Goal: Task Accomplishment & Management: Use online tool/utility

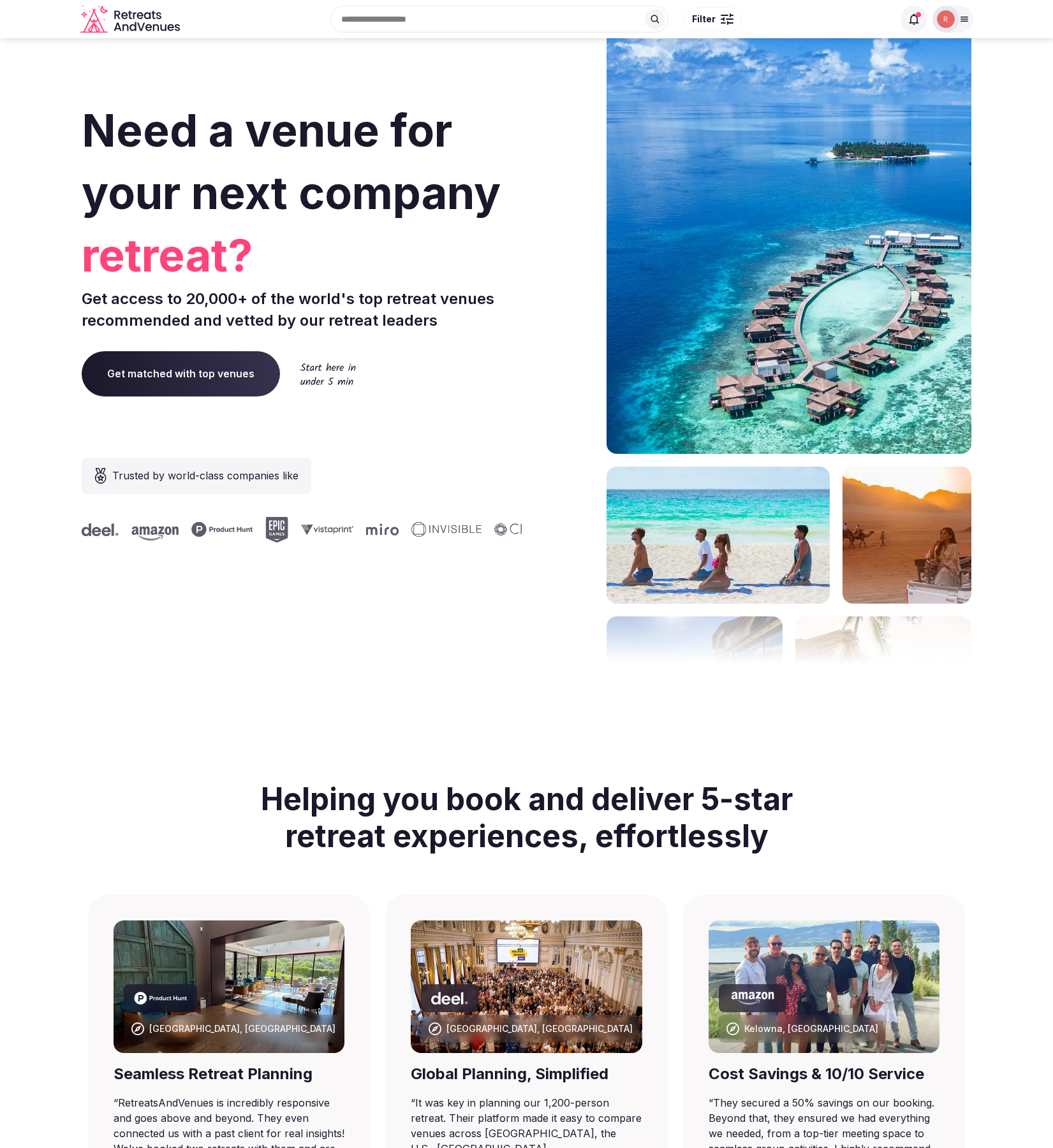
click at [959, 15] on icon at bounding box center [964, 19] width 10 height 10
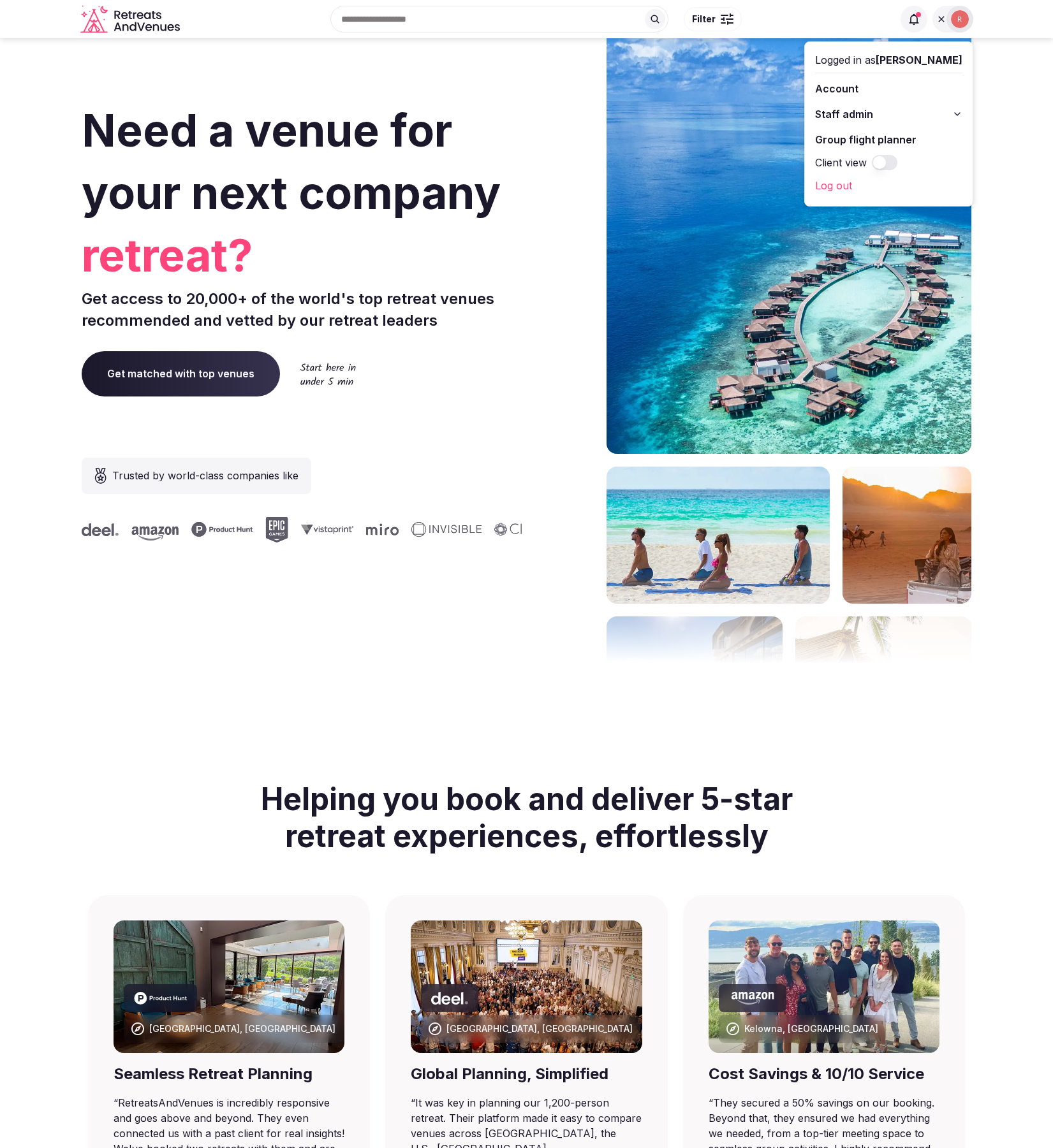
click at [914, 111] on button "Staff admin" at bounding box center [888, 114] width 147 height 20
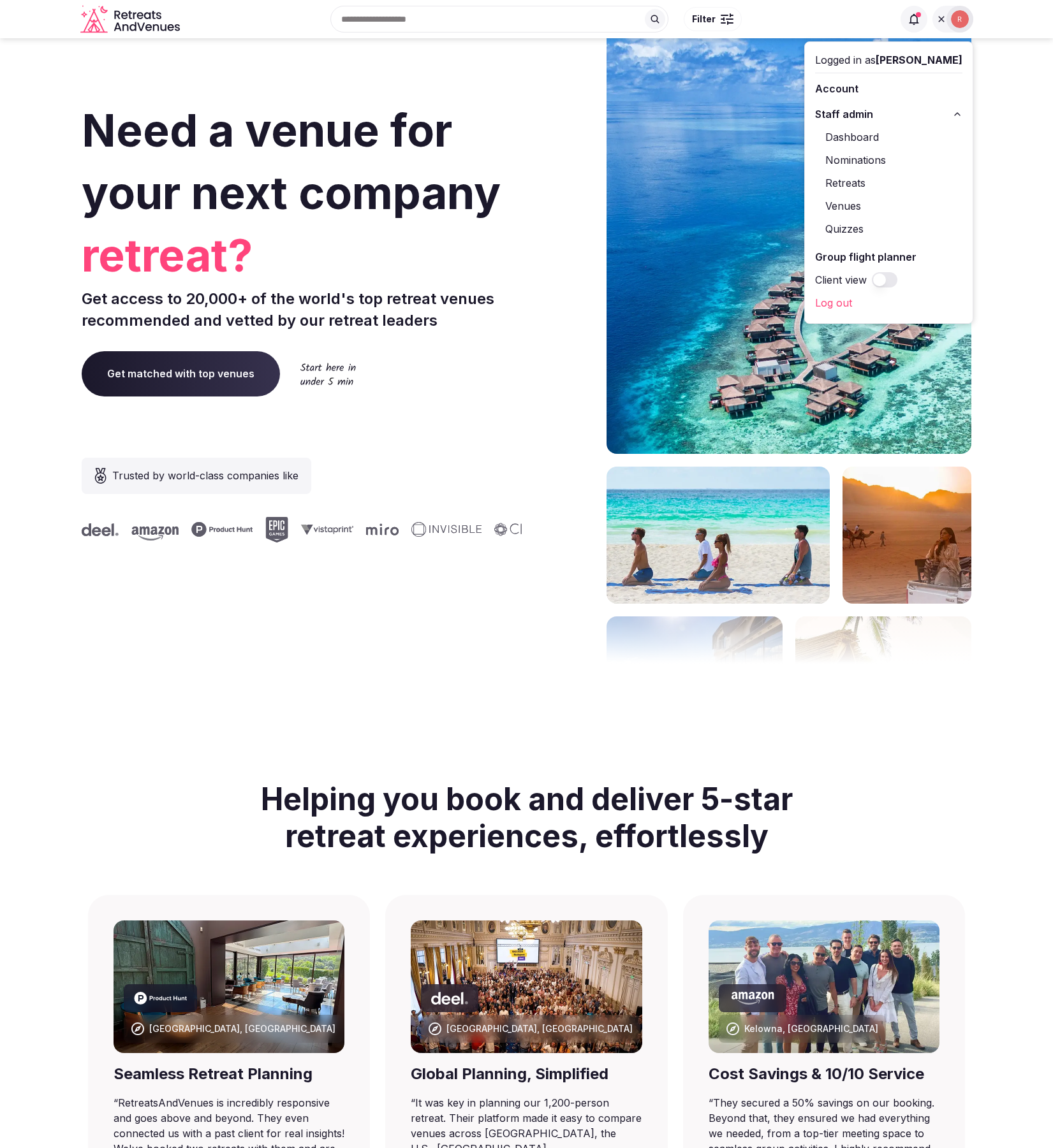
click at [915, 110] on button "Staff admin" at bounding box center [888, 114] width 147 height 20
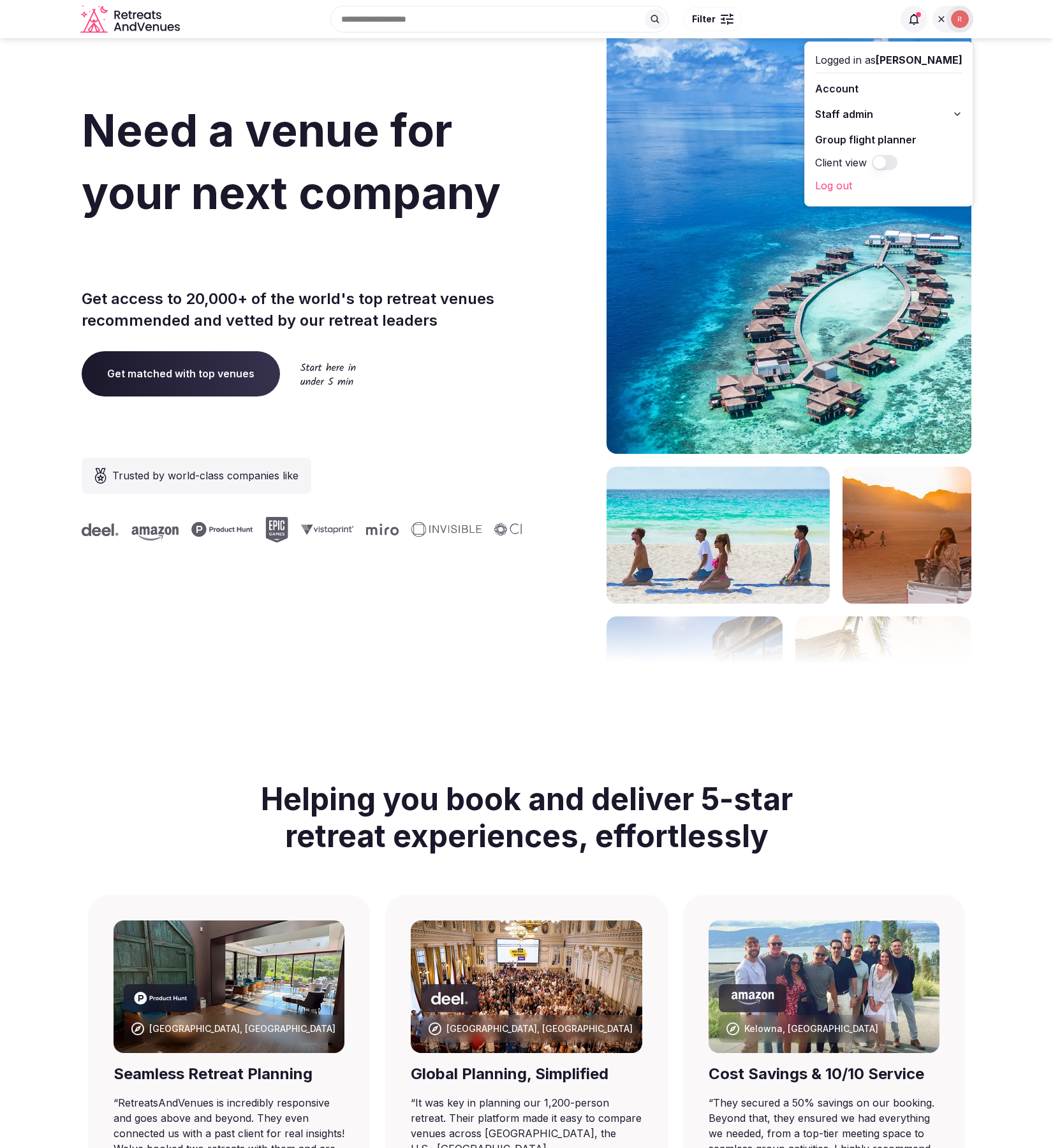
click at [903, 135] on link "Group flight planner" at bounding box center [888, 140] width 147 height 20
click at [893, 137] on link "Group flight planner" at bounding box center [888, 140] width 147 height 20
drag, startPoint x: 872, startPoint y: 137, endPoint x: 932, endPoint y: 0, distance: 149.6
click at [0, 0] on div "Search Popular Destinations Toscana, Italy Riviera Maya, Mexico Indonesia, Bali…" at bounding box center [526, 19] width 1053 height 38
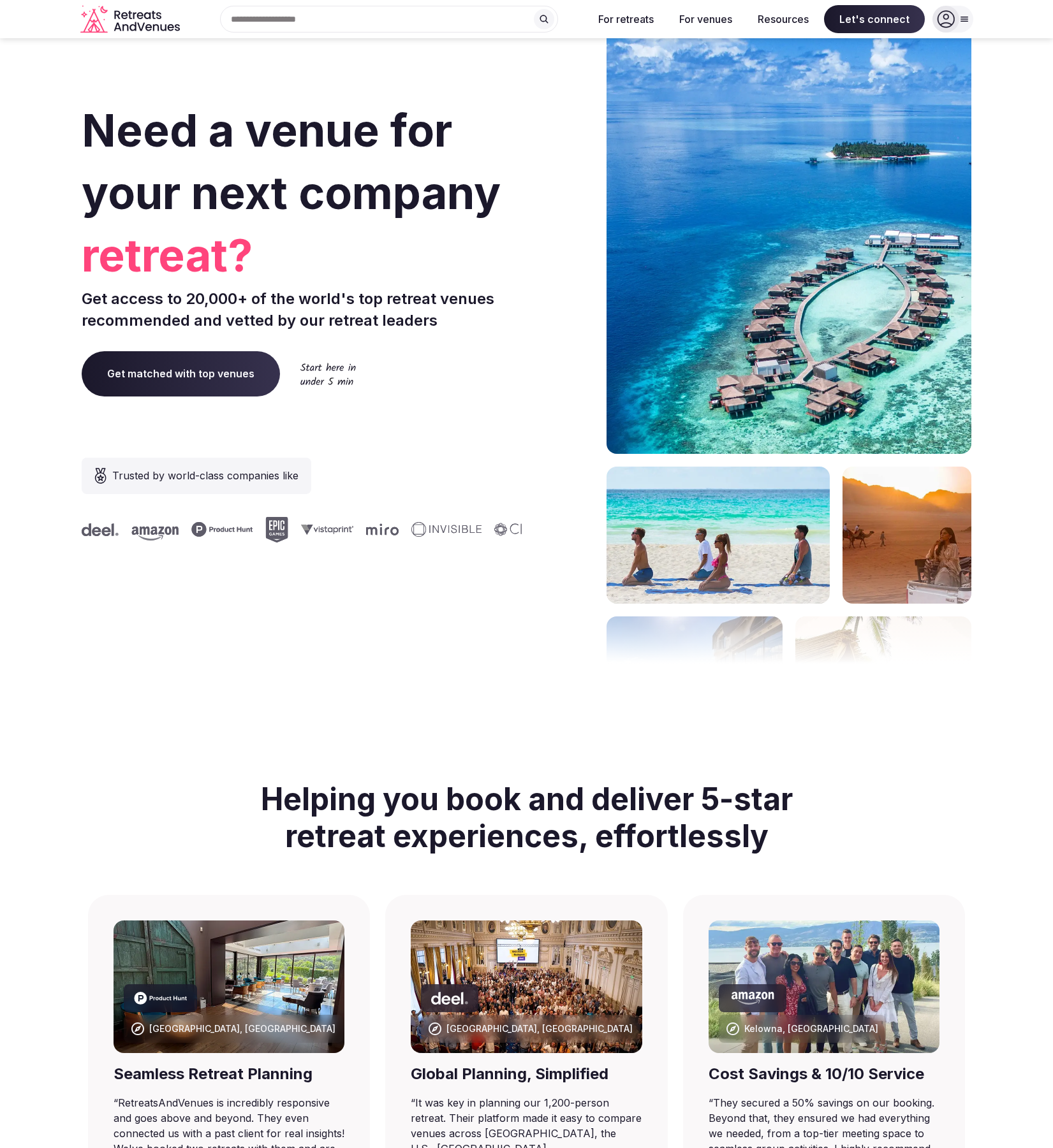
click at [956, 22] on div at bounding box center [946, 19] width 27 height 27
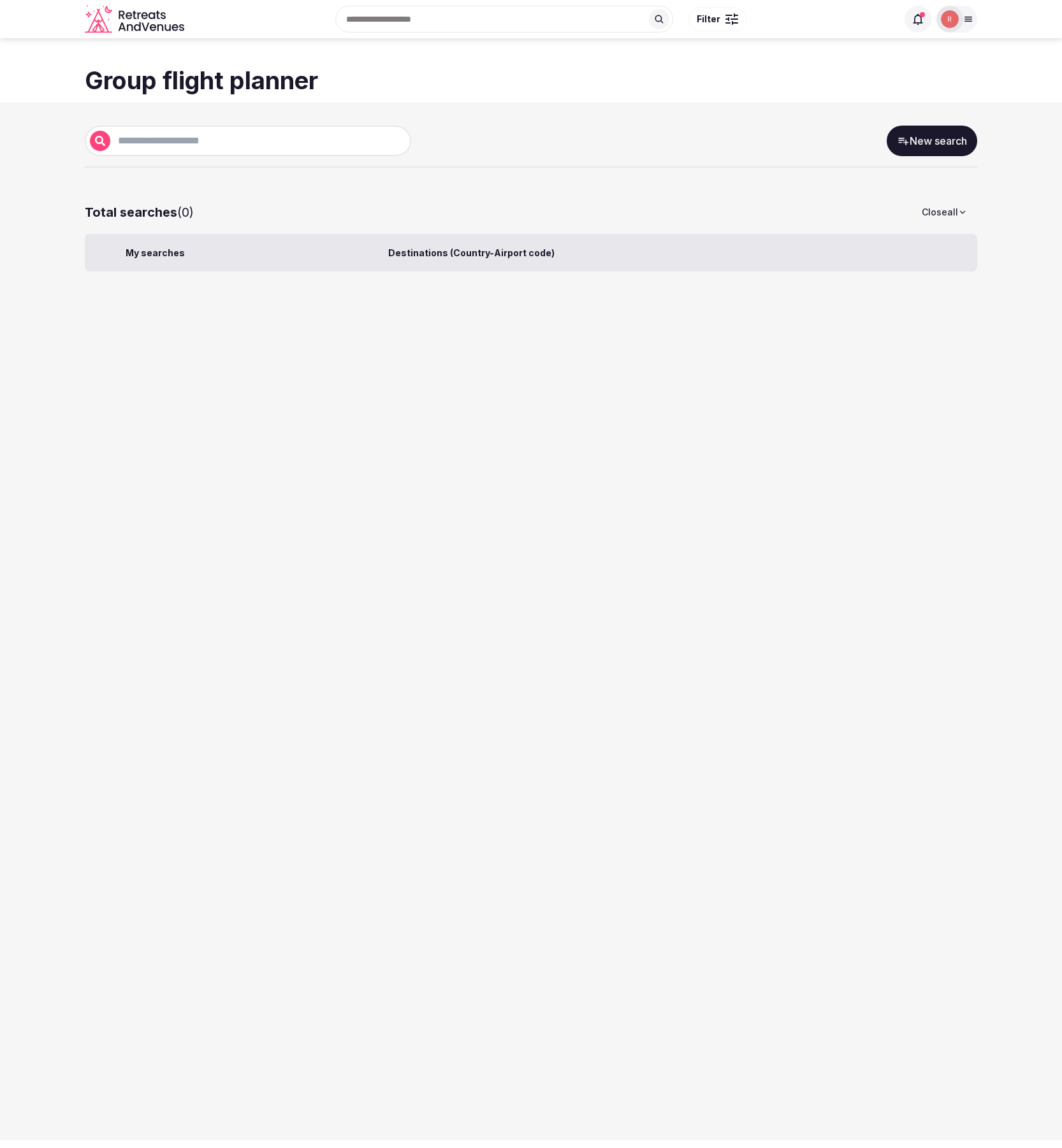
click at [950, 130] on link "New search" at bounding box center [931, 141] width 90 height 30
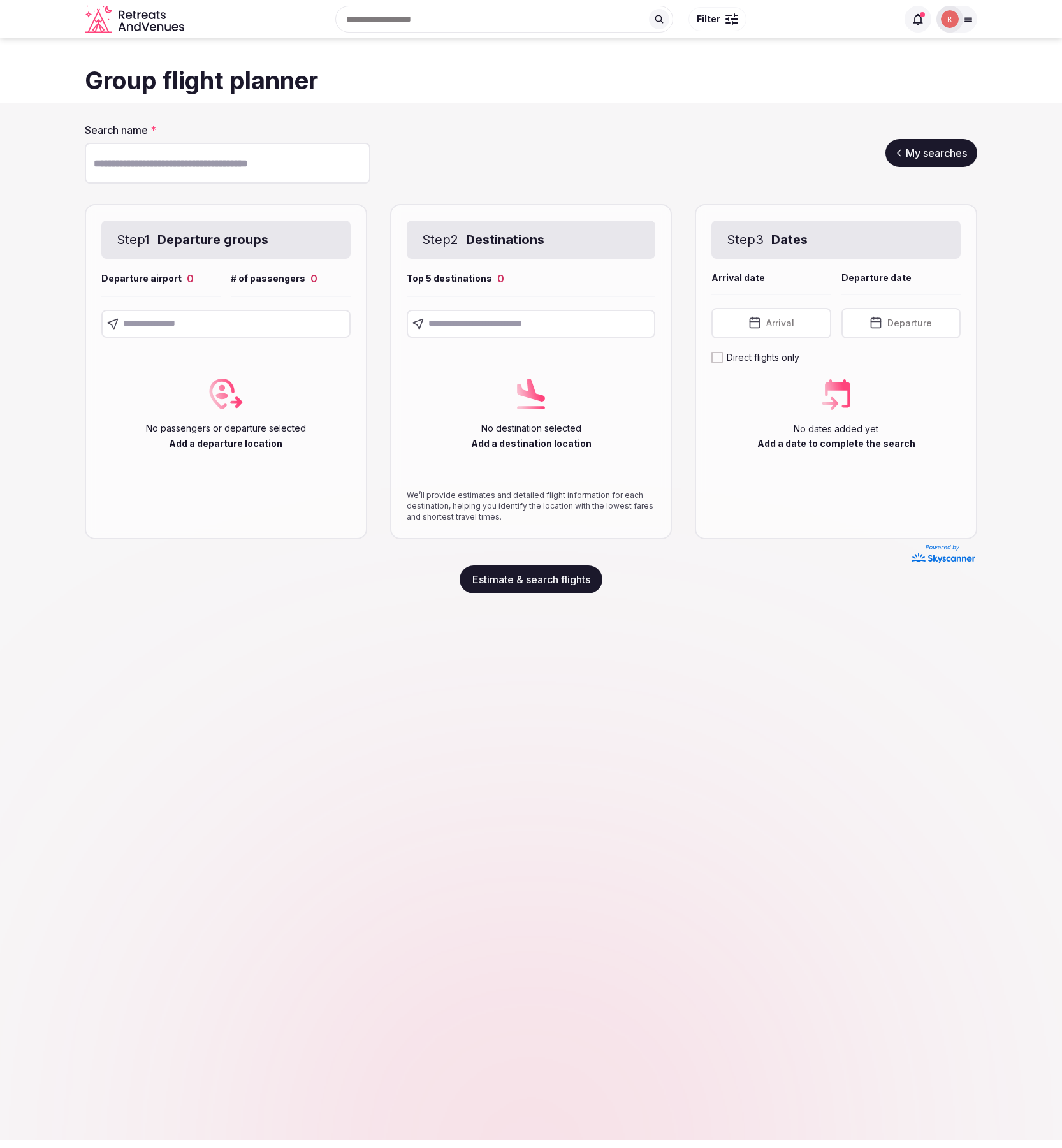
click at [277, 329] on input "text" at bounding box center [226, 323] width 249 height 28
drag, startPoint x: 212, startPoint y: 329, endPoint x: 185, endPoint y: 363, distance: 43.4
click at [212, 329] on input "text" at bounding box center [226, 323] width 249 height 28
drag, startPoint x: 125, startPoint y: 325, endPoint x: 131, endPoint y: 321, distance: 7.2
click at [125, 325] on input "text" at bounding box center [226, 323] width 249 height 28
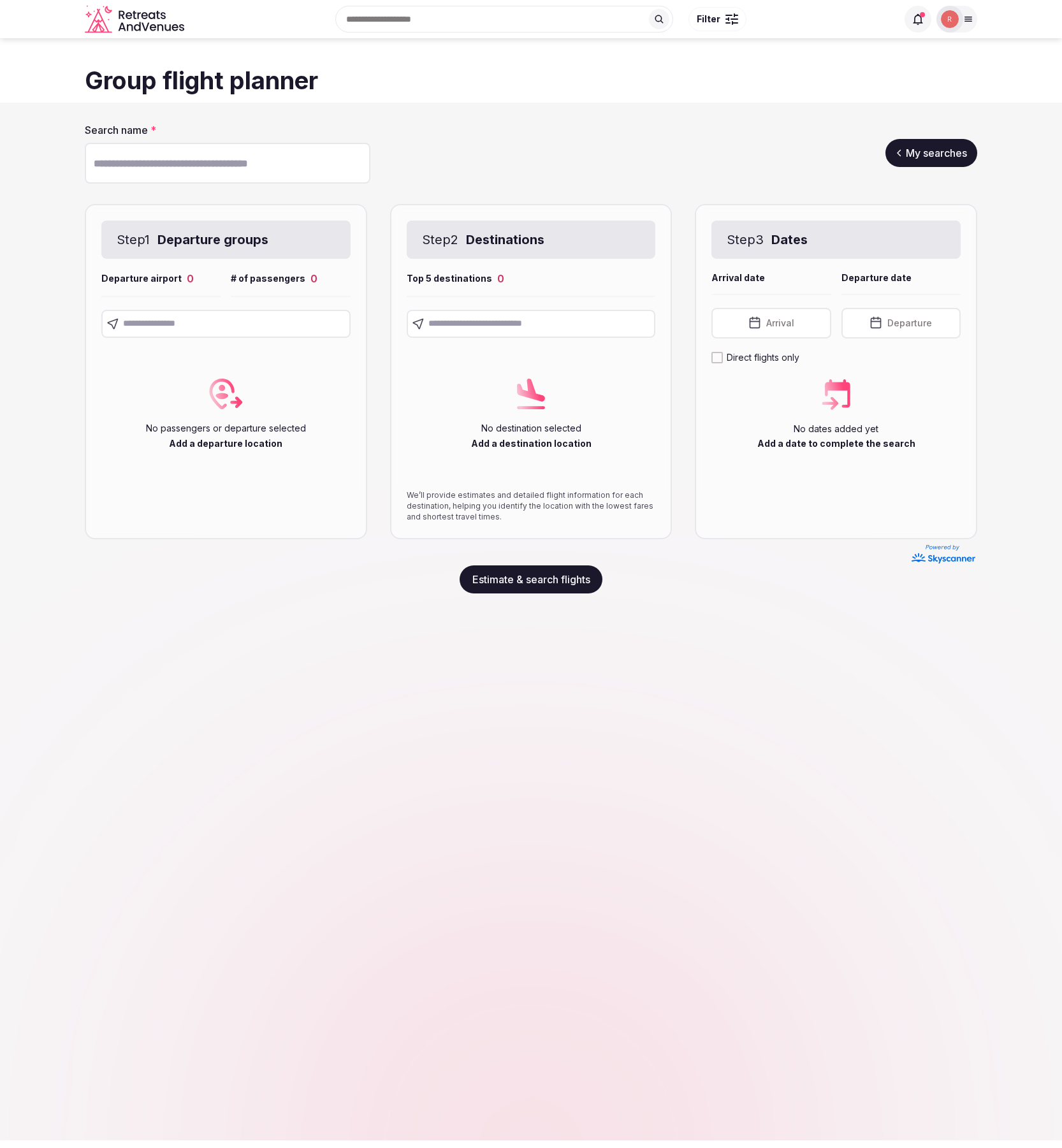
drag, startPoint x: 131, startPoint y: 321, endPoint x: 134, endPoint y: 327, distance: 6.7
click at [131, 322] on input "text" at bounding box center [226, 323] width 249 height 28
click at [806, 816] on div "Search name * My searches Step 1 Departure groups Departure airport 0 # of pass…" at bounding box center [531, 622] width 1062 height 1038
click at [874, 777] on div "Search name * My searches Step 1 Departure groups Departure airport 0 # of pass…" at bounding box center [531, 622] width 1062 height 1038
click at [775, 321] on span "Arrival" at bounding box center [780, 323] width 28 height 13
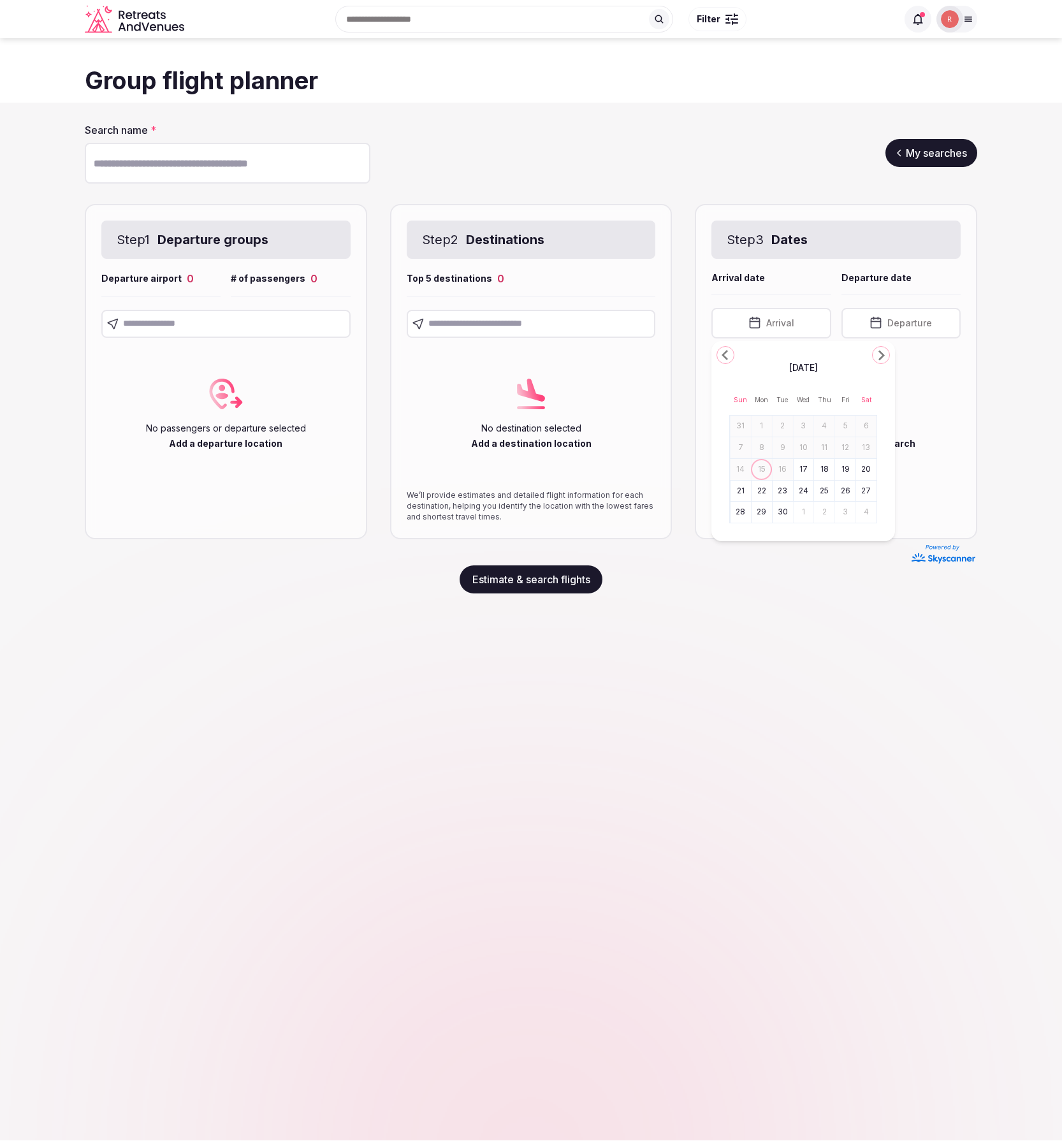
click at [723, 355] on polygon "Go to the Previous Month" at bounding box center [725, 355] width 7 height 10
click at [727, 356] on icon "Go to the Previous Month" at bounding box center [725, 355] width 15 height 15
click at [728, 357] on icon "Go to the Previous Month" at bounding box center [725, 355] width 15 height 15
click at [728, 357] on icon "Go to the Previous Month" at bounding box center [725, 355] width 15 height 15
drag, startPoint x: 774, startPoint y: 367, endPoint x: 827, endPoint y: 371, distance: 53.2
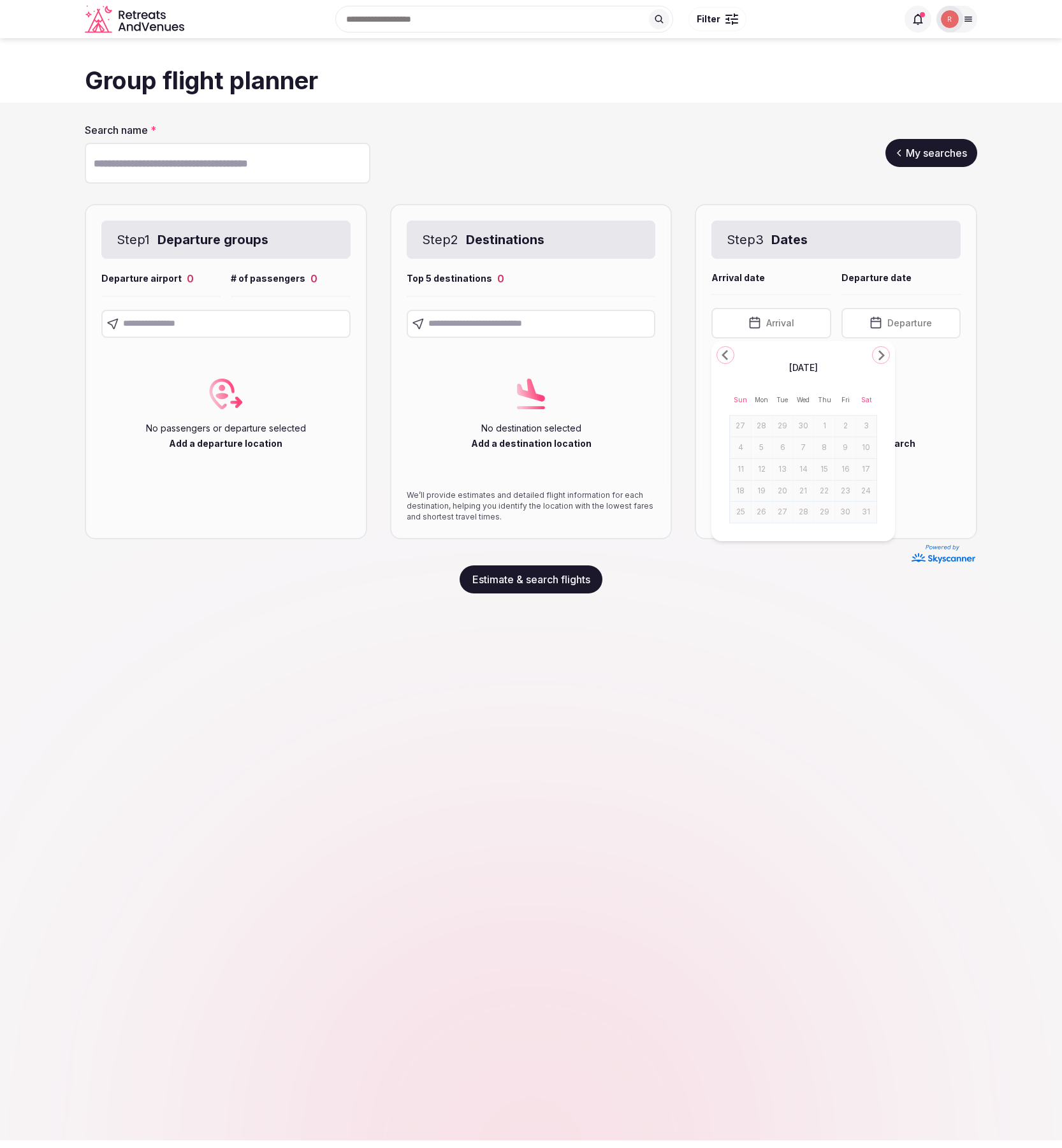
click at [828, 371] on div "May 2025" at bounding box center [803, 366] width 148 height 15
click at [857, 702] on div "Search name * My searches Step 1 Departure groups Departure airport 0 # of pass…" at bounding box center [531, 622] width 1062 height 1038
click at [770, 308] on button "Arrival" at bounding box center [771, 323] width 120 height 30
